Goal: Use online tool/utility: Utilize a website feature to perform a specific function

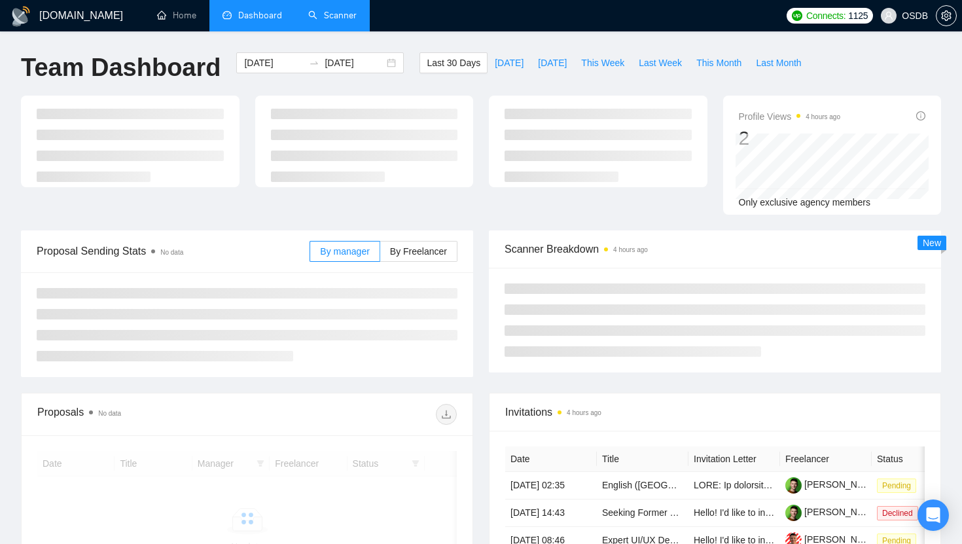
click at [328, 16] on link "Scanner" at bounding box center [332, 15] width 48 height 11
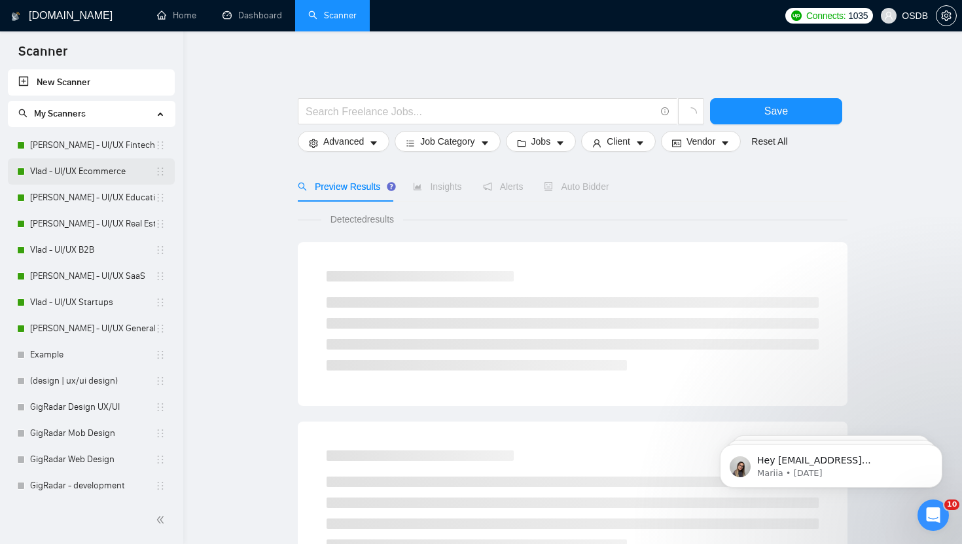
click at [86, 181] on link "Vlad - UI/UX Ecommerce" at bounding box center [92, 171] width 125 height 26
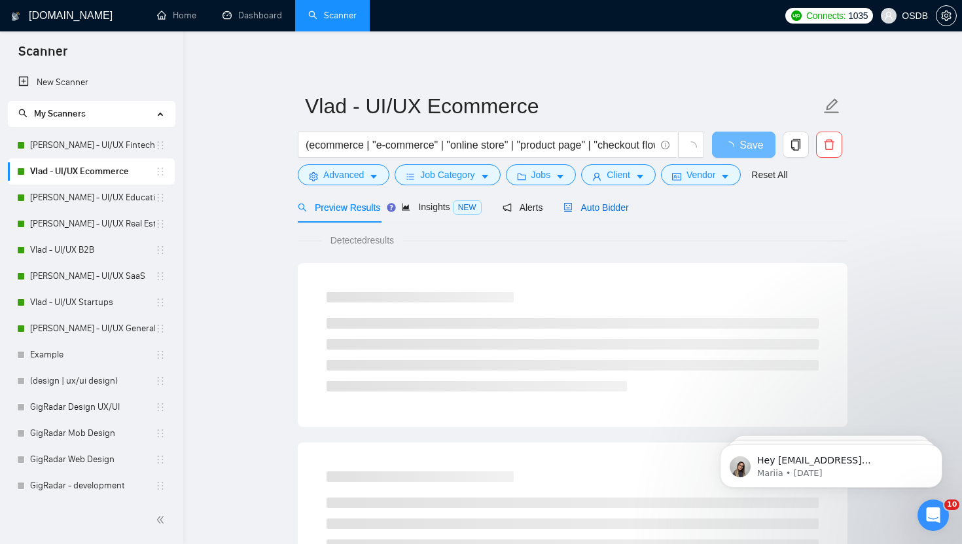
click at [598, 203] on span "Auto Bidder" at bounding box center [596, 207] width 65 height 10
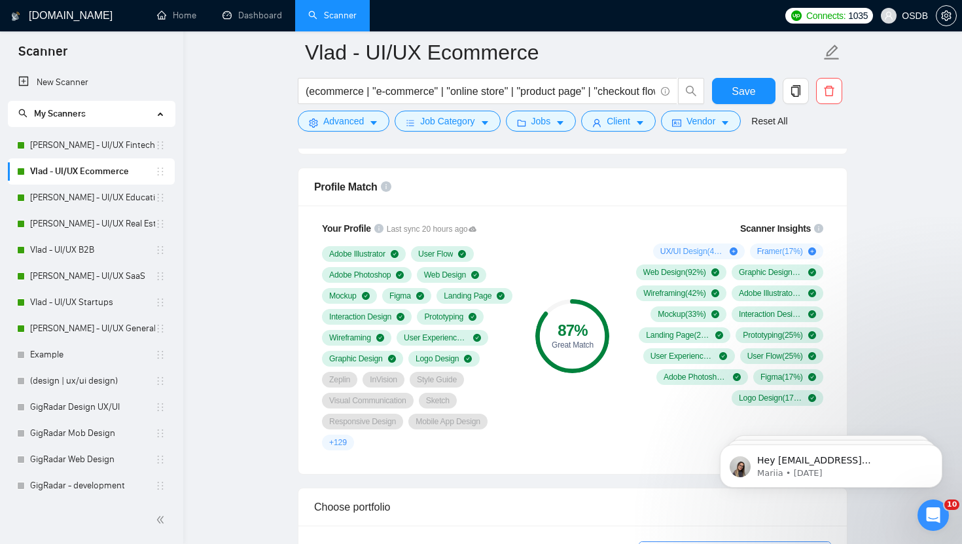
scroll to position [831, 0]
